Goal: Task Accomplishment & Management: Manage account settings

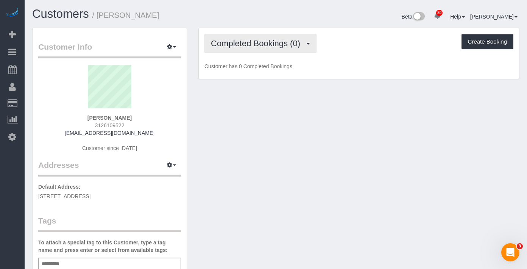
click at [304, 41] on span "Completed Bookings (0)" at bounding box center [257, 43] width 93 height 9
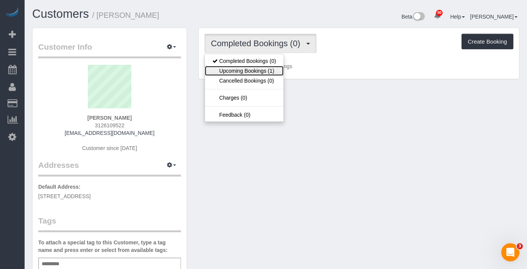
click at [260, 69] on link "Upcoming Bookings (1)" at bounding box center [244, 71] width 79 height 10
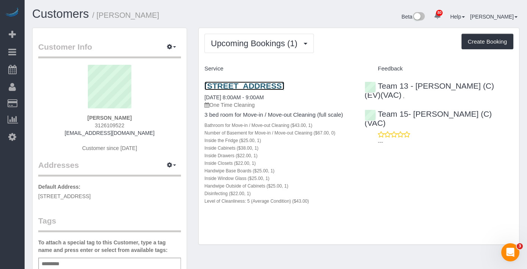
click at [219, 88] on link "[STREET_ADDRESS]" at bounding box center [245, 85] width 80 height 9
click at [226, 90] on link "[STREET_ADDRESS]" at bounding box center [245, 85] width 80 height 9
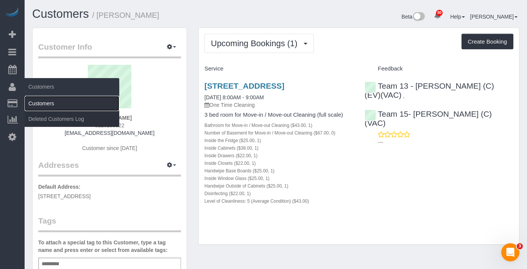
click at [39, 101] on link "Customers" at bounding box center [72, 103] width 95 height 15
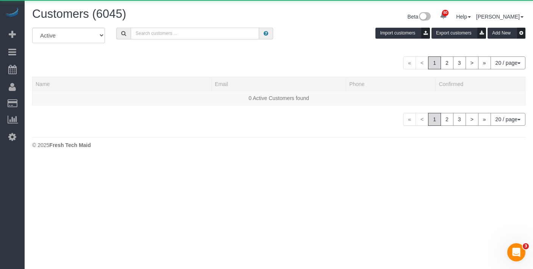
click at [145, 33] on input "text" at bounding box center [195, 34] width 128 height 12
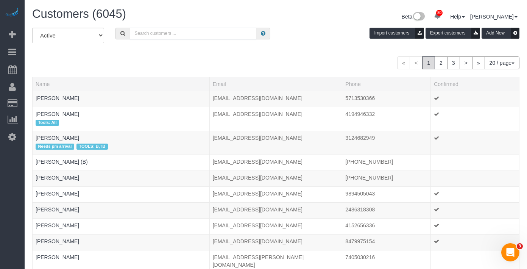
click at [157, 34] on input "text" at bounding box center [193, 34] width 127 height 12
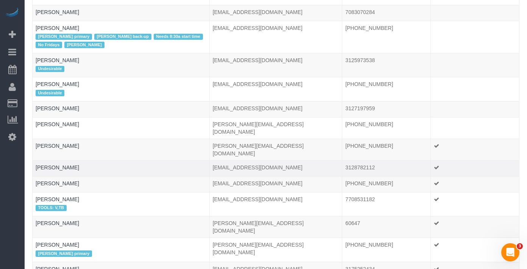
scroll to position [198, 0]
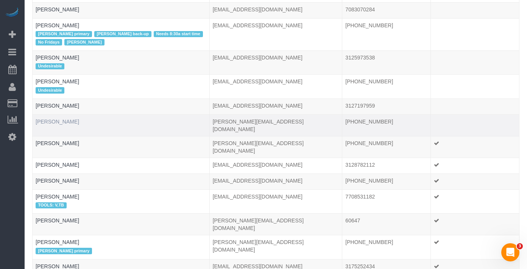
type input "[PERSON_NAME]"
click at [61, 119] on link "[PERSON_NAME]" at bounding box center [58, 122] width 44 height 6
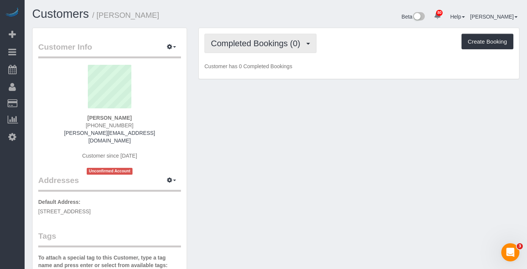
click at [263, 44] on span "Completed Bookings (0)" at bounding box center [257, 43] width 93 height 9
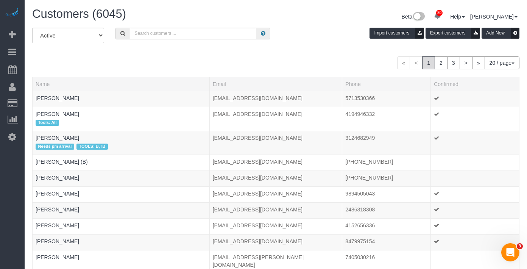
click at [147, 25] on div "Customers (6045) Beta 80 Your Notifications You have 0 alerts × You have 1 to c…" at bounding box center [276, 18] width 499 height 20
click at [147, 34] on input "text" at bounding box center [193, 34] width 127 height 12
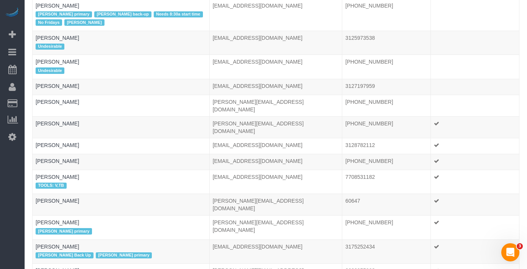
scroll to position [218, 0]
type input "[PERSON_NAME]"
click at [62, 120] on link "[PERSON_NAME]" at bounding box center [58, 123] width 44 height 6
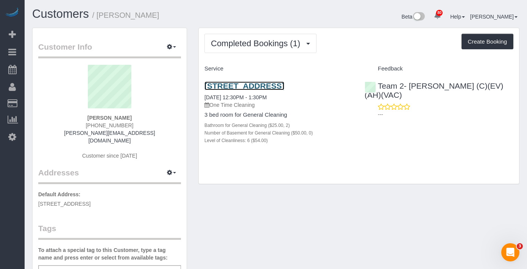
click at [236, 88] on link "[STREET_ADDRESS]" at bounding box center [245, 85] width 80 height 9
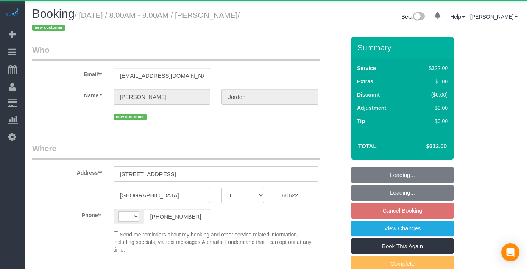
select select "IL"
select select "string:US"
select select "object:815"
select select "string:fspay-c902893a-aa60-4917-8f2d-03ed804d3c8a"
select select "514"
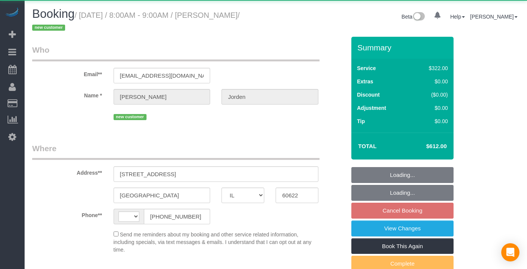
select select "5"
select select "number:1"
select select "number:58"
select select "number:139"
select select "number:108"
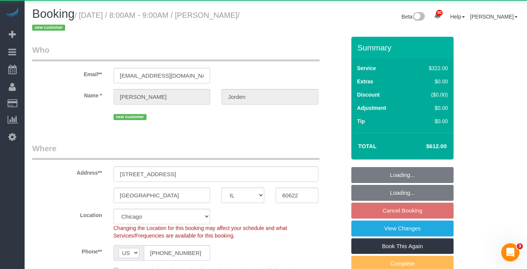
select select "object:1325"
select select "spot1"
select select "5"
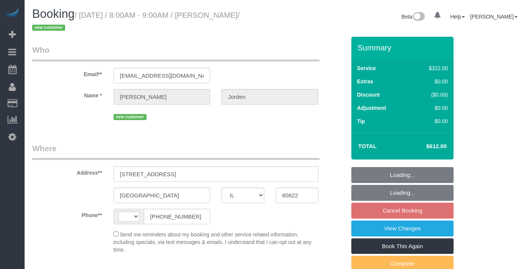
select select "IL"
select select "string:US"
select select "object:815"
select select "string:fspay-c902893a-aa60-4917-8f2d-03ed804d3c8a"
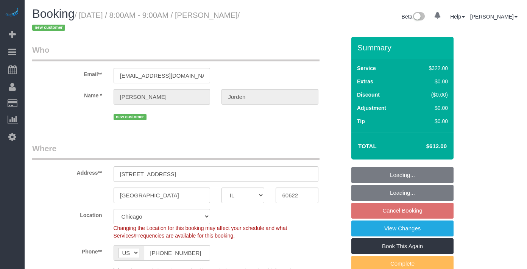
select select "object:822"
select select "514"
select select "5"
select select "number:1"
select select "number:58"
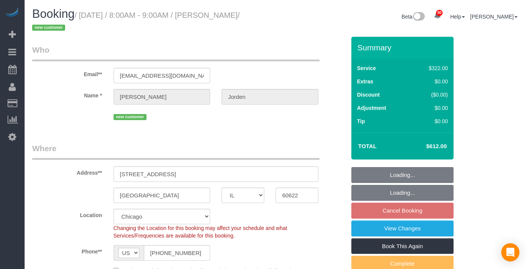
select select "number:139"
select select "number:108"
select select "5"
select select "spot1"
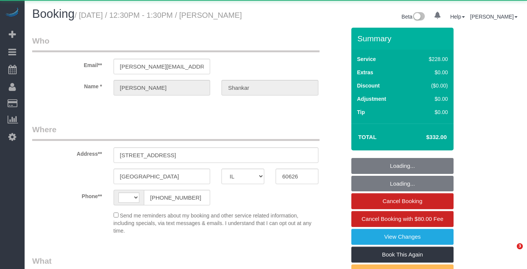
select select "IL"
select select "string:US"
select select "object:691"
select select "string:fspay-bd81d4a9-0332-412c-b586-096a36254d65"
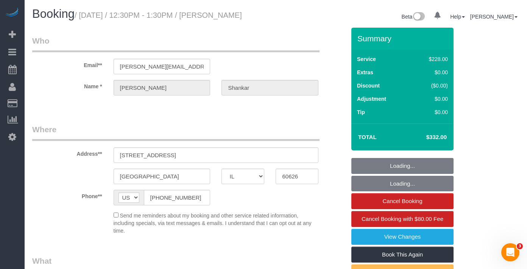
select select "512"
select select "2"
select select "6"
select select "spot1"
select select "number:1"
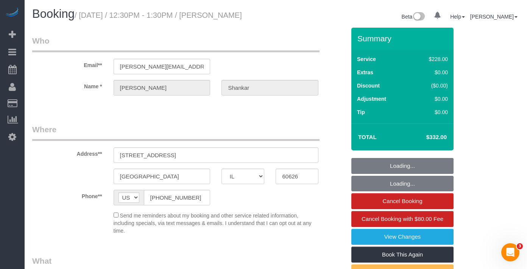
select select "number:58"
select select "number:139"
select select "number:106"
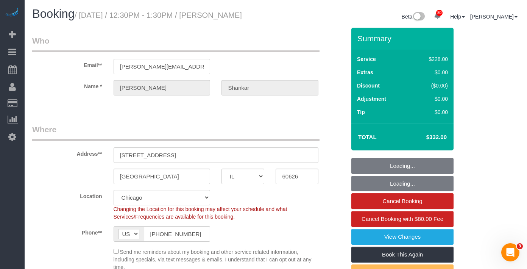
select select "object:1277"
select select "2"
select select "6"
